Goal: Task Accomplishment & Management: Manage account settings

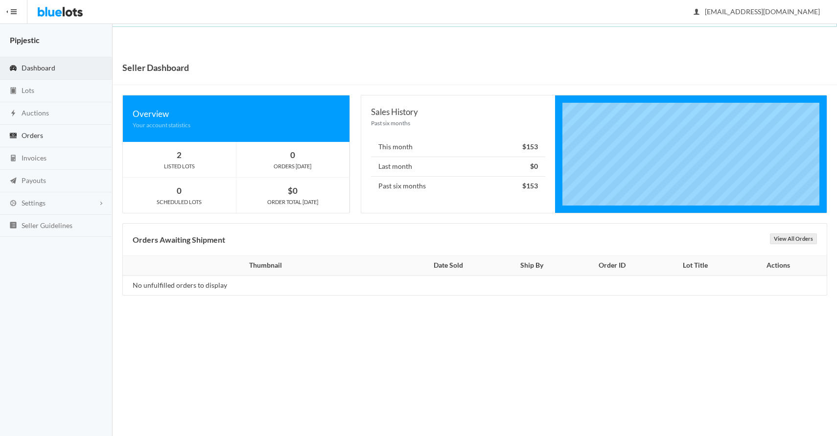
click at [59, 136] on link "Orders" at bounding box center [56, 136] width 113 height 23
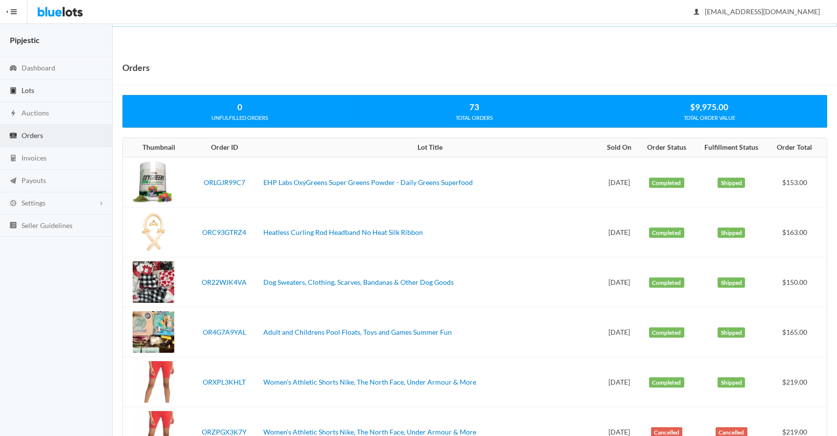
click at [51, 95] on link "Lots" at bounding box center [56, 91] width 113 height 23
